Goal: Information Seeking & Learning: Learn about a topic

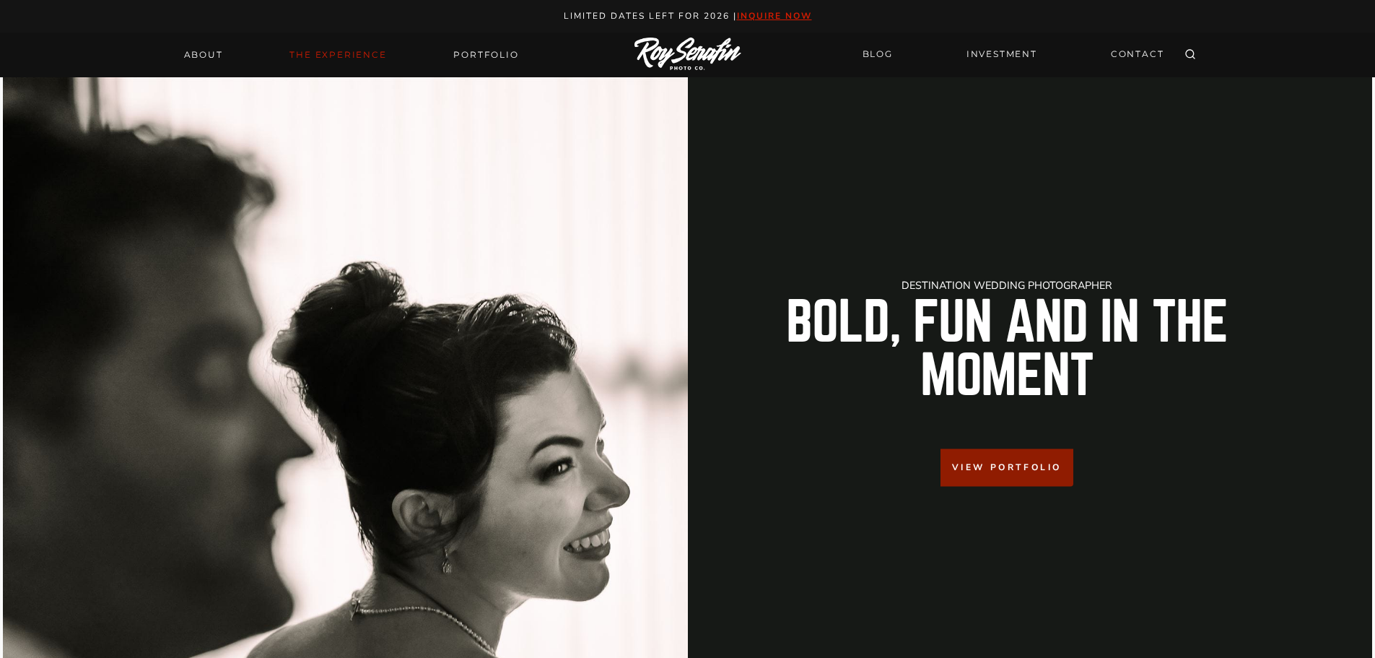
click at [357, 56] on link "THE EXPERIENCE" at bounding box center [338, 55] width 114 height 20
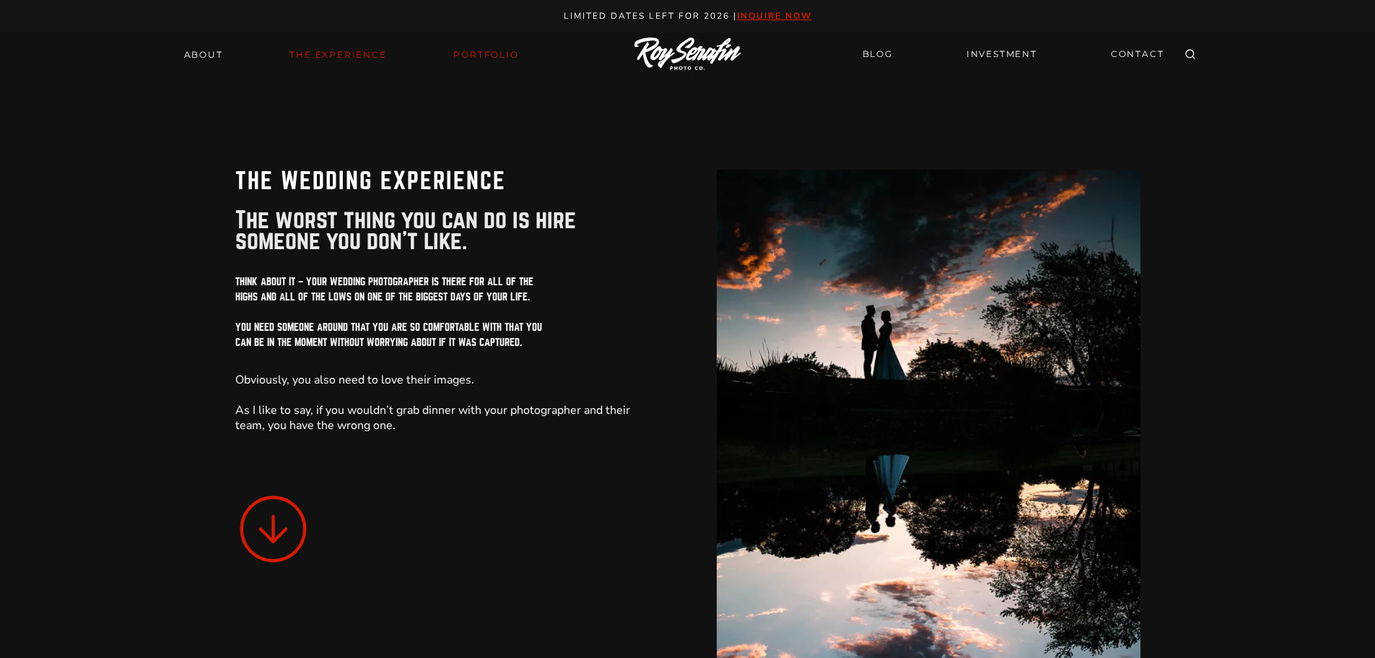
click at [492, 51] on link "Portfolio" at bounding box center [486, 55] width 82 height 20
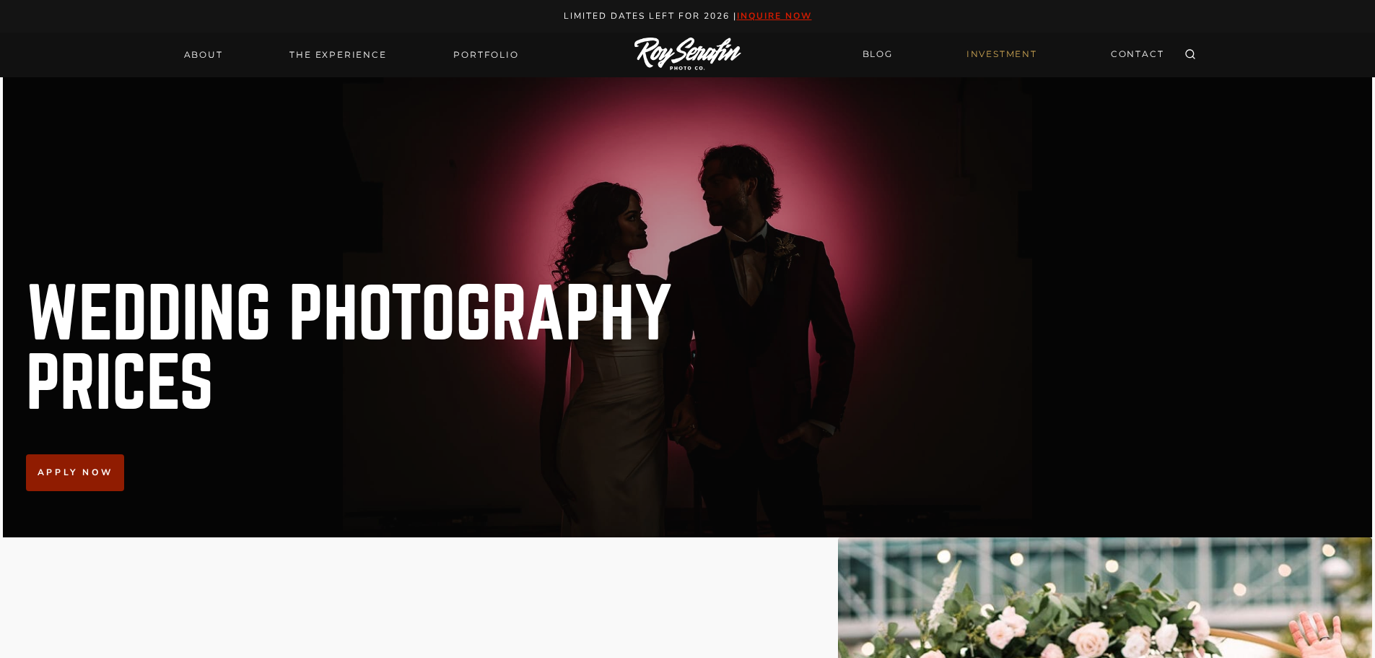
click at [985, 56] on link "INVESTMENT" at bounding box center [1002, 54] width 88 height 25
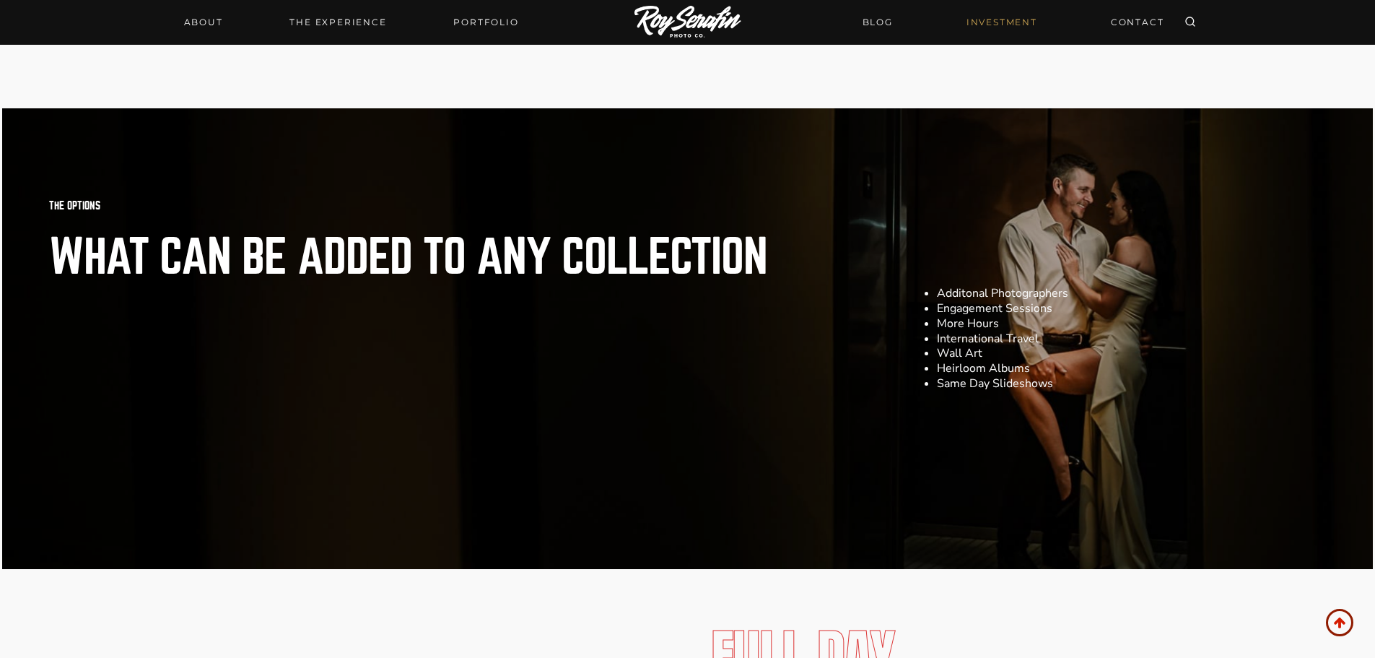
scroll to position [2021, 0]
